Goal: Register for event/course

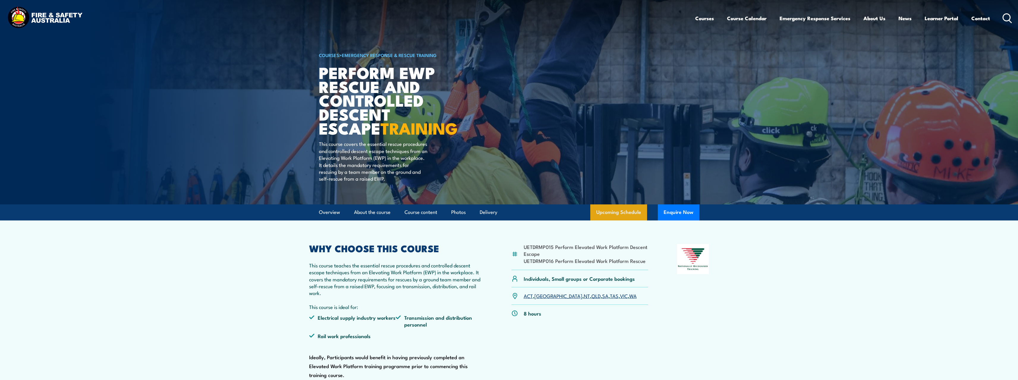
click at [637, 211] on link "Upcoming Schedule" at bounding box center [618, 212] width 57 height 16
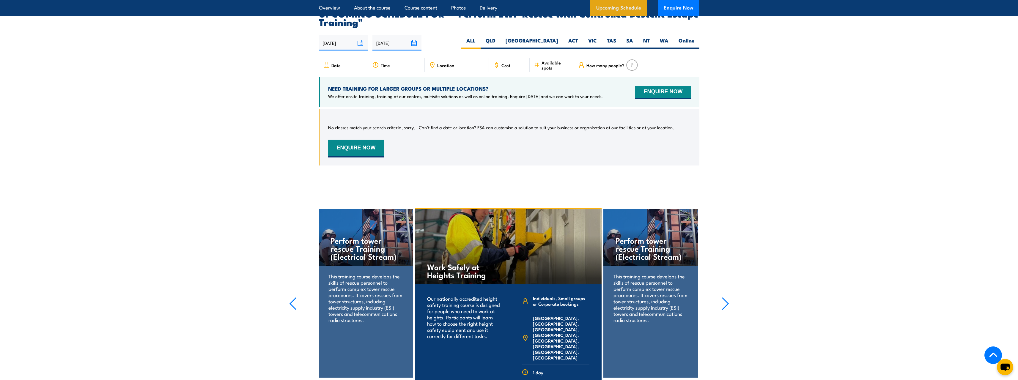
scroll to position [995, 0]
click at [500, 37] on label "QLD" at bounding box center [490, 43] width 20 height 12
click at [499, 37] on input "QLD" at bounding box center [497, 39] width 4 height 4
radio input "true"
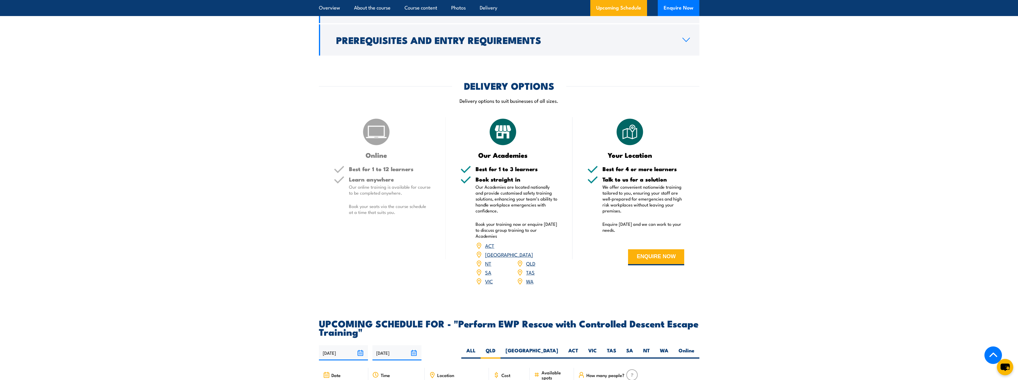
scroll to position [698, 0]
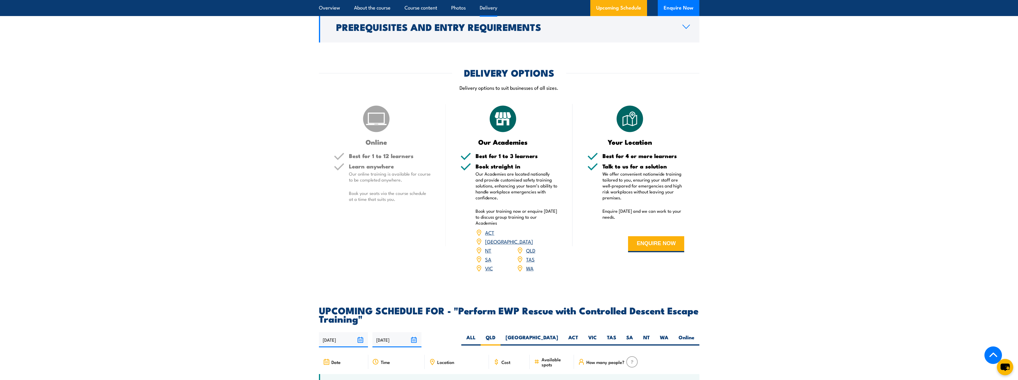
click at [531, 247] on link "QLD" at bounding box center [530, 250] width 9 height 7
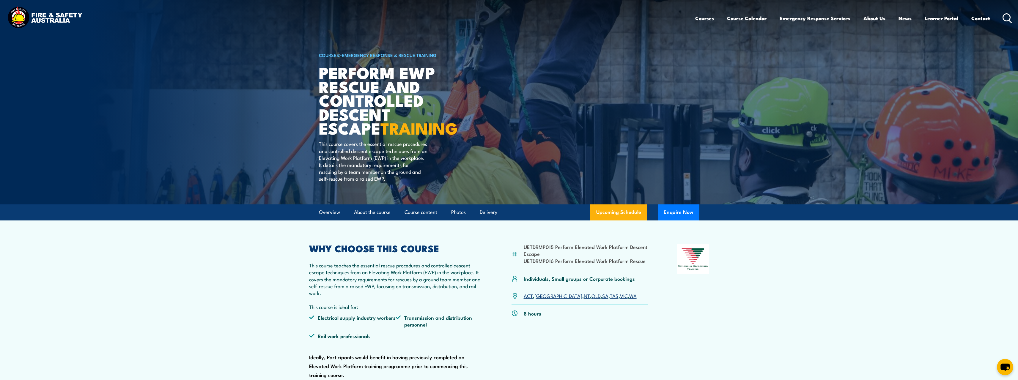
click at [57, 16] on img at bounding box center [45, 18] width 78 height 26
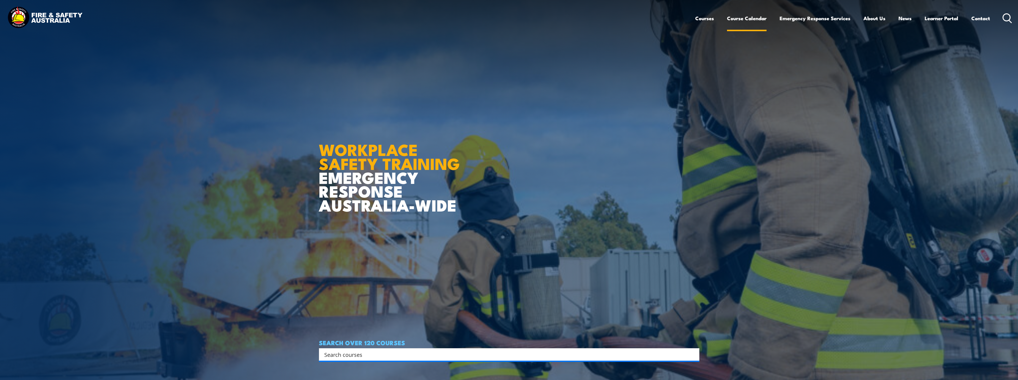
click at [756, 19] on link "Course Calendar" at bounding box center [747, 18] width 40 height 16
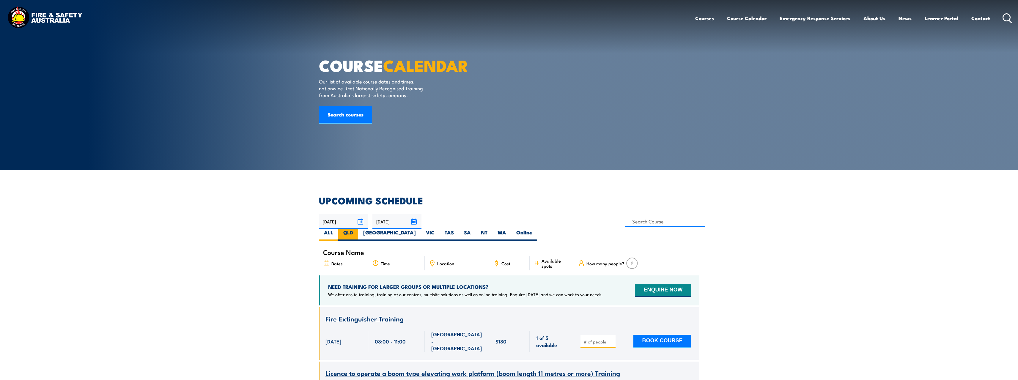
click at [358, 229] on label "QLD" at bounding box center [348, 235] width 20 height 12
click at [357, 229] on input "QLD" at bounding box center [355, 231] width 4 height 4
radio input "true"
click at [358, 229] on label "QLD" at bounding box center [348, 235] width 20 height 12
click at [357, 229] on input "QLD" at bounding box center [355, 231] width 4 height 4
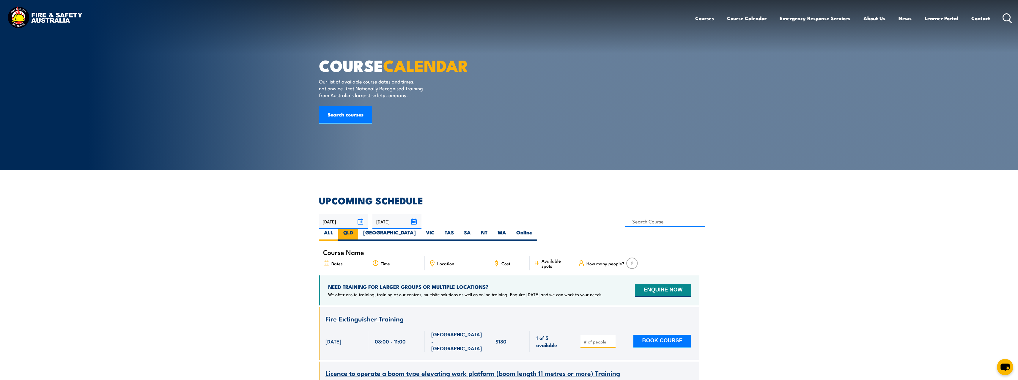
radio input "true"
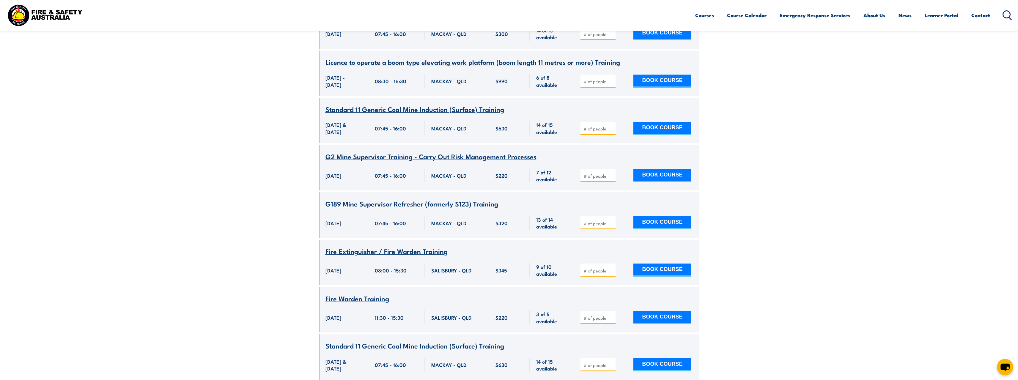
scroll to position [1236, 0]
